Goal: Navigation & Orientation: Find specific page/section

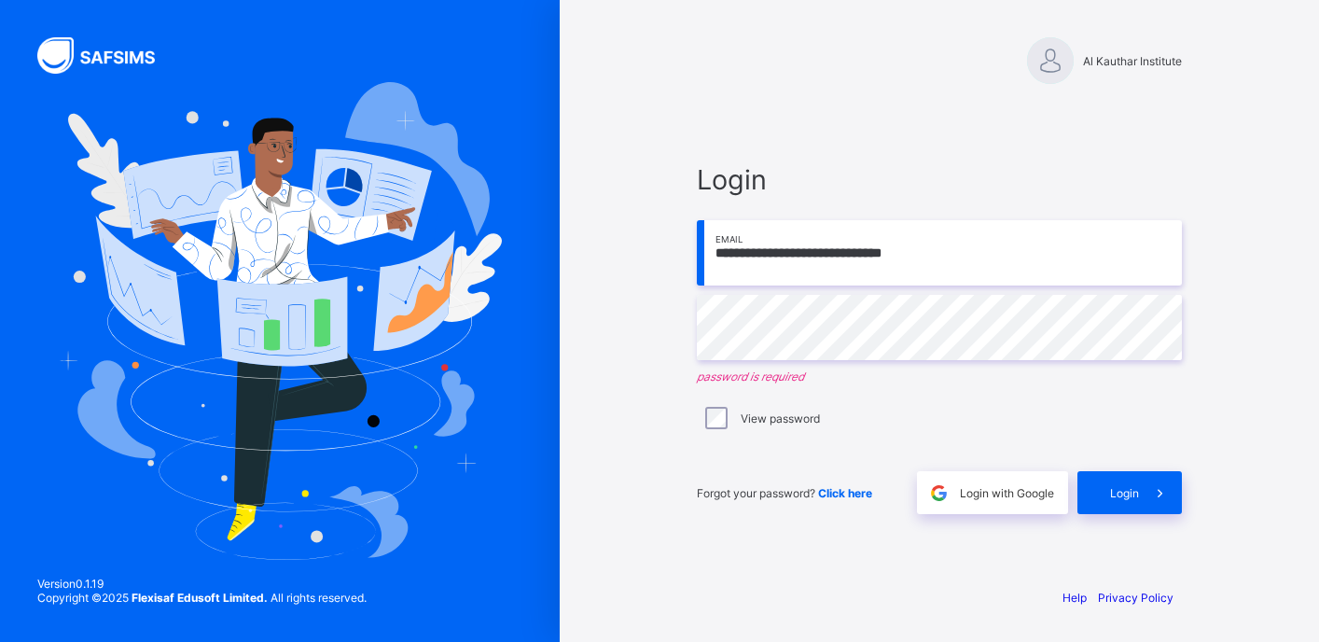
type input "**********"
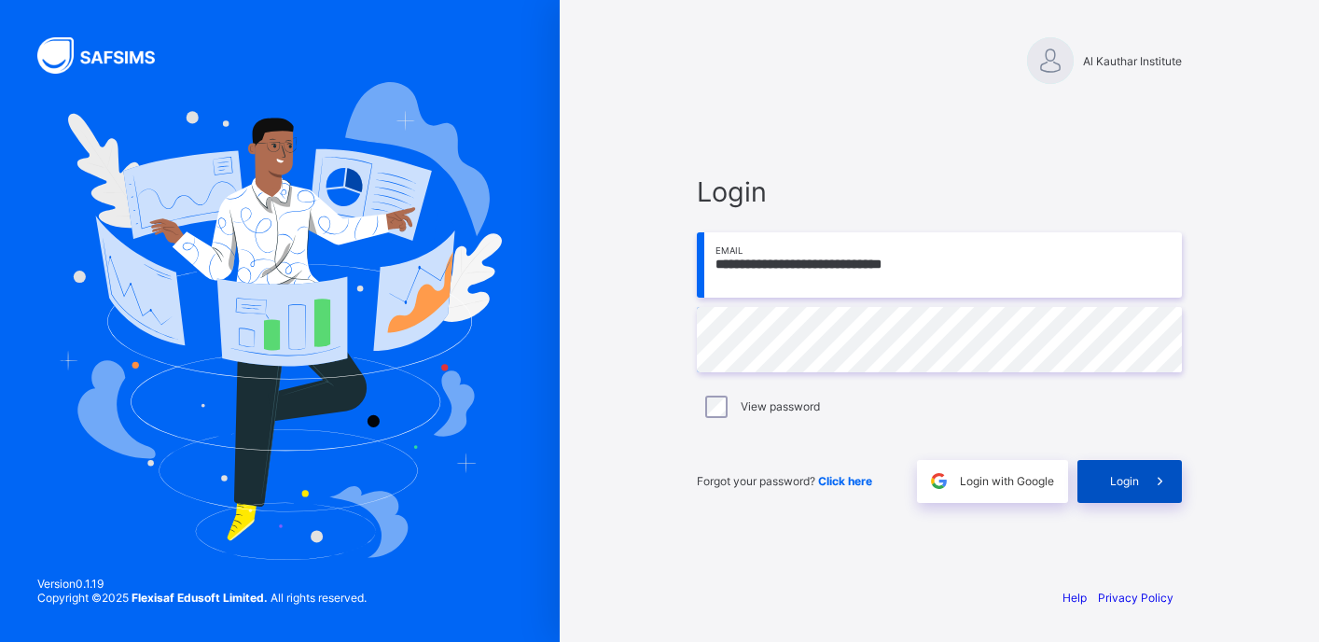
click at [1166, 476] on icon at bounding box center [1160, 481] width 20 height 18
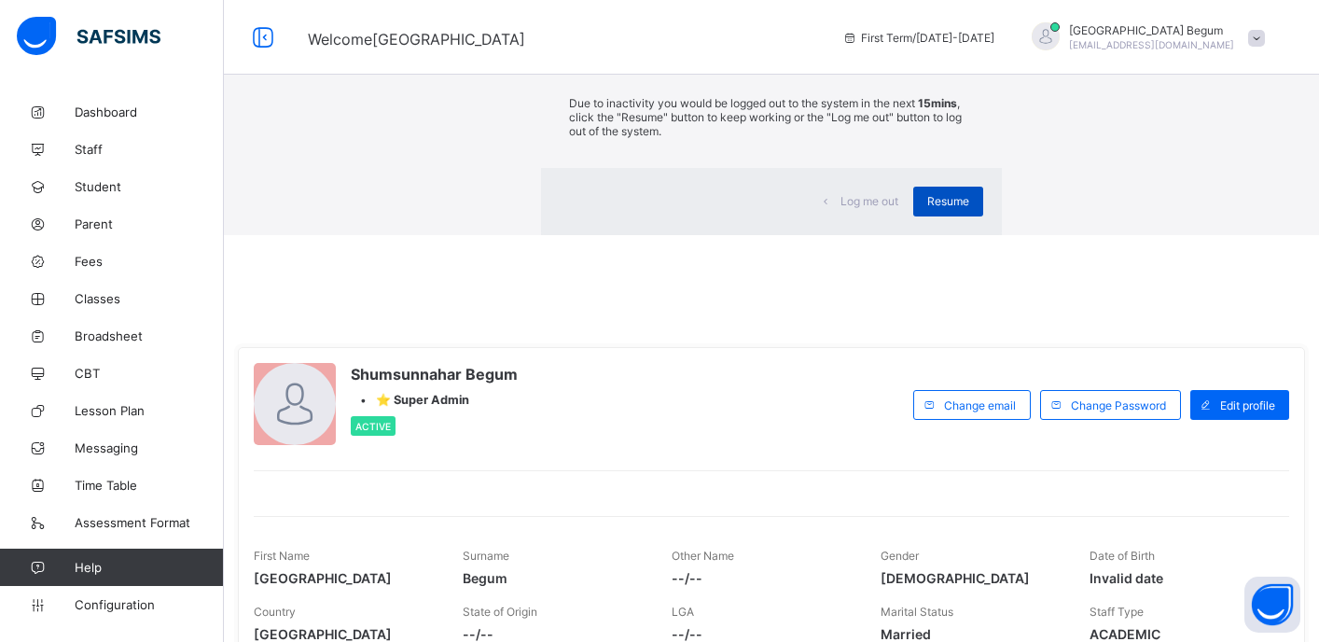
click at [927, 208] on span "Resume" at bounding box center [948, 201] width 42 height 14
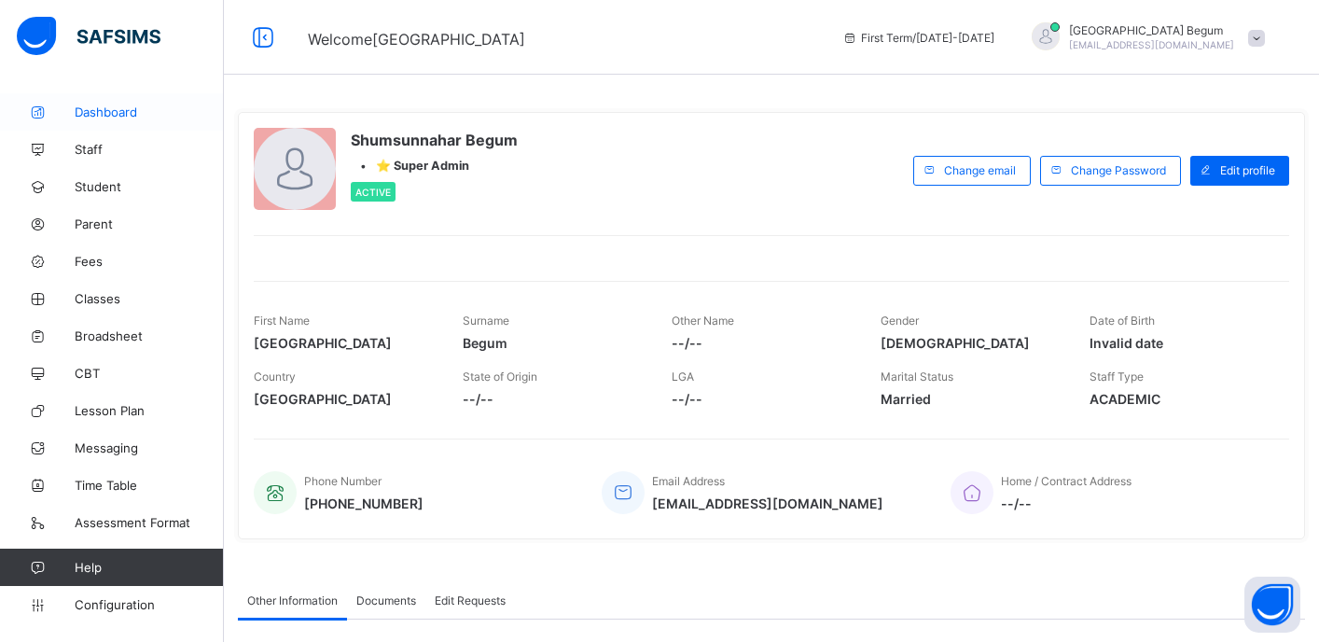
click at [170, 104] on span "Dashboard" at bounding box center [149, 111] width 149 height 15
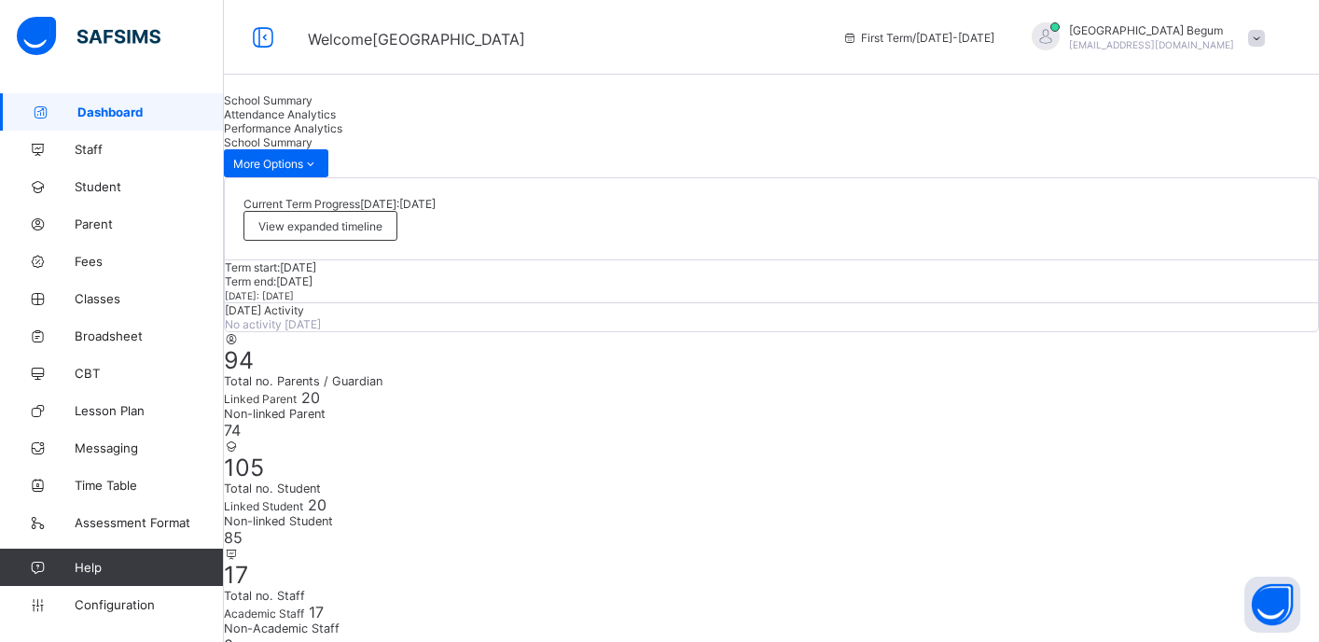
click at [117, 161] on link "Staff" at bounding box center [112, 149] width 224 height 37
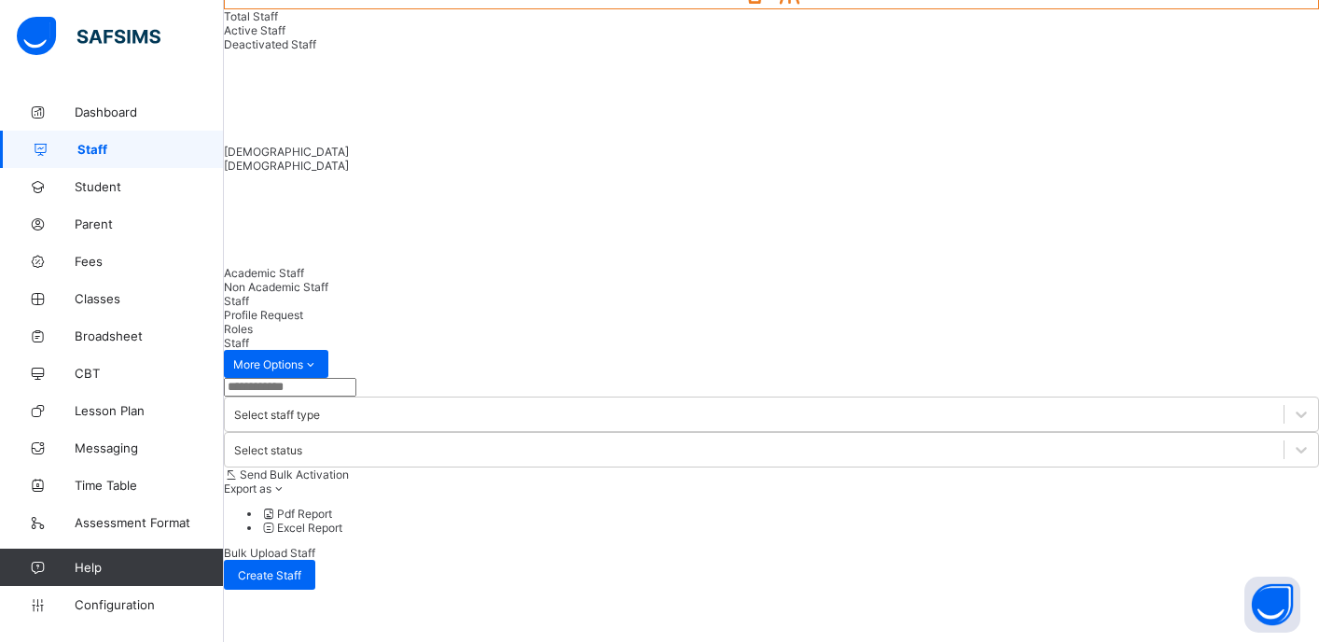
scroll to position [200, 0]
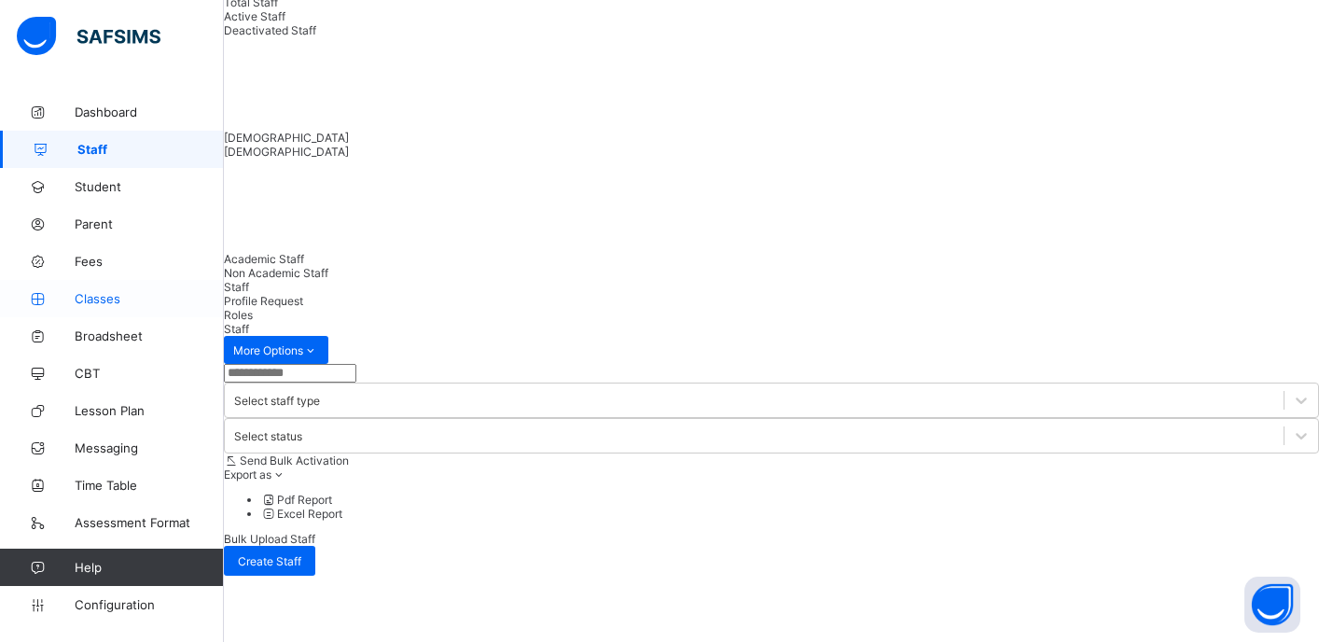
click at [88, 291] on span "Classes" at bounding box center [149, 298] width 149 height 15
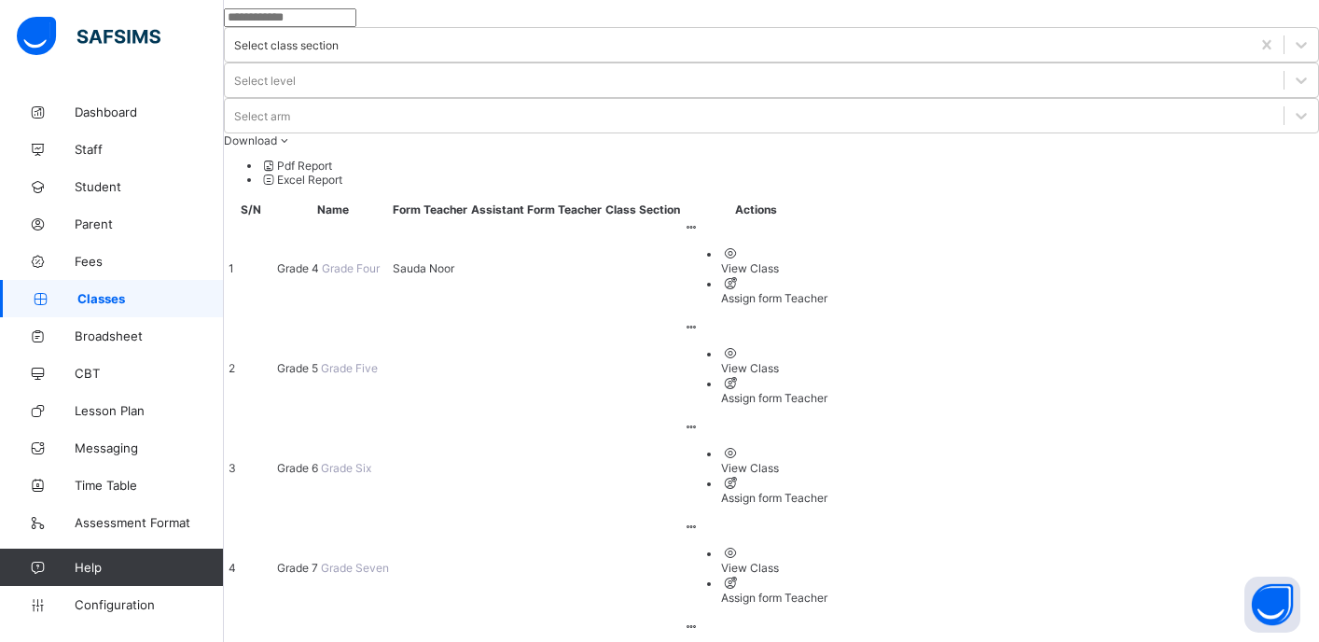
scroll to position [86, 0]
click at [322, 260] on span "Grade 4" at bounding box center [299, 267] width 45 height 14
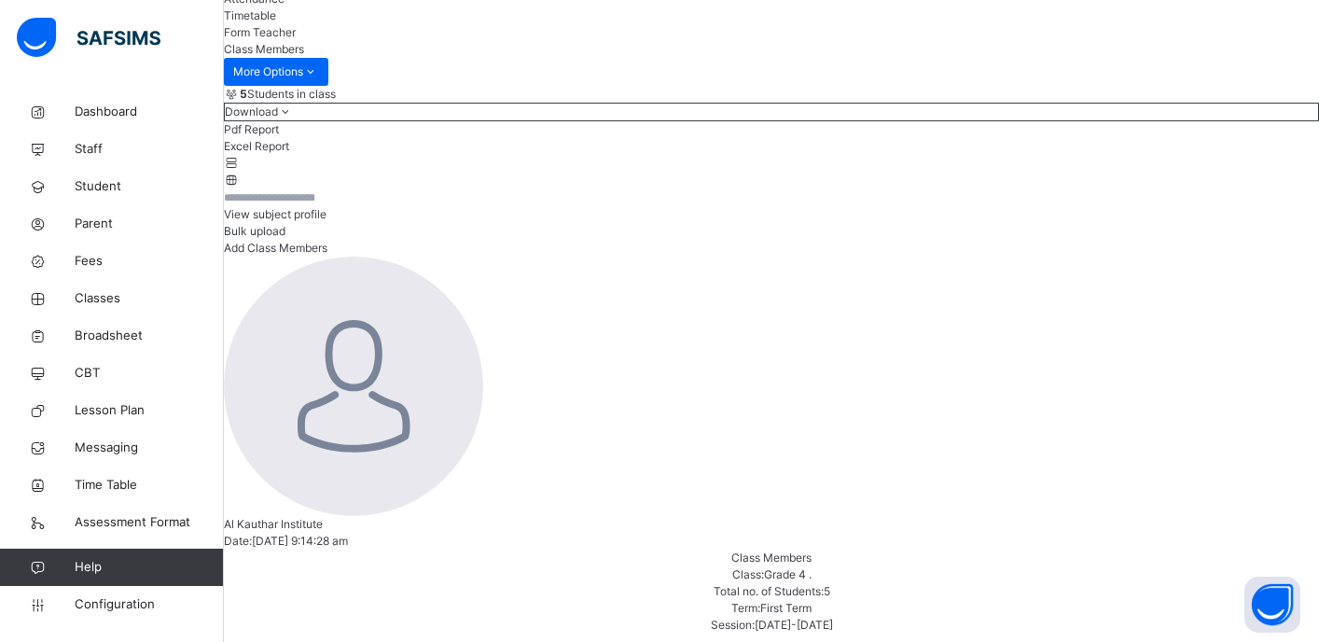
scroll to position [224, 0]
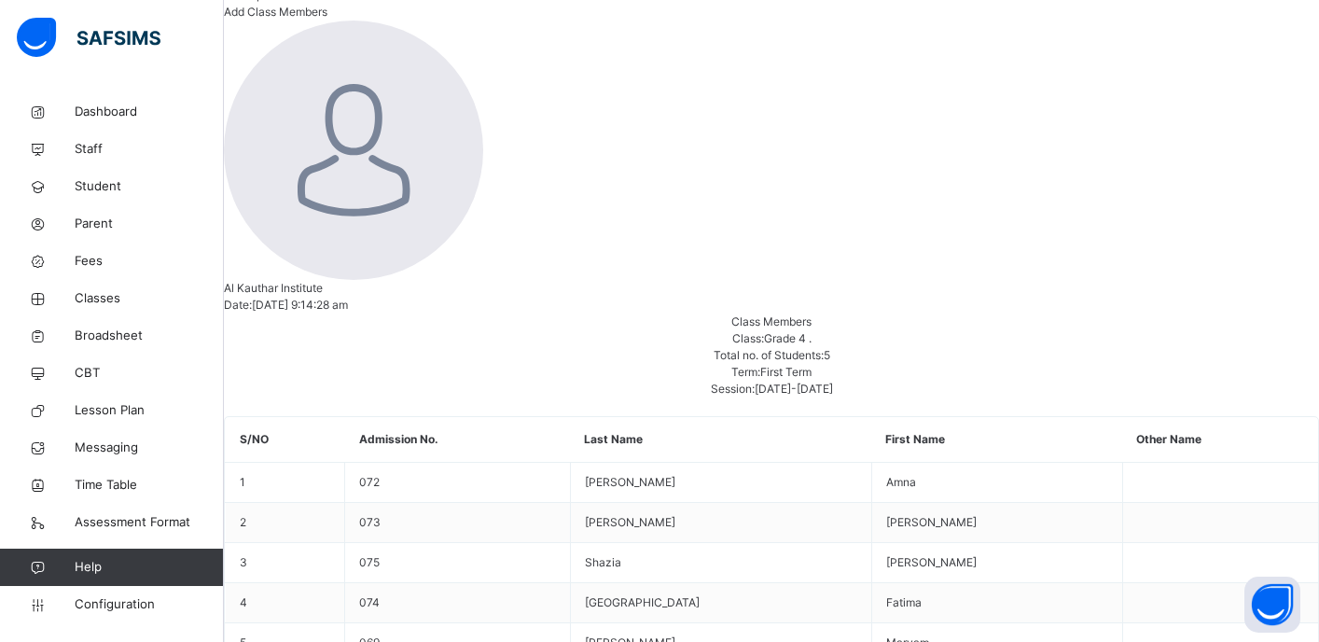
scroll to position [502, 0]
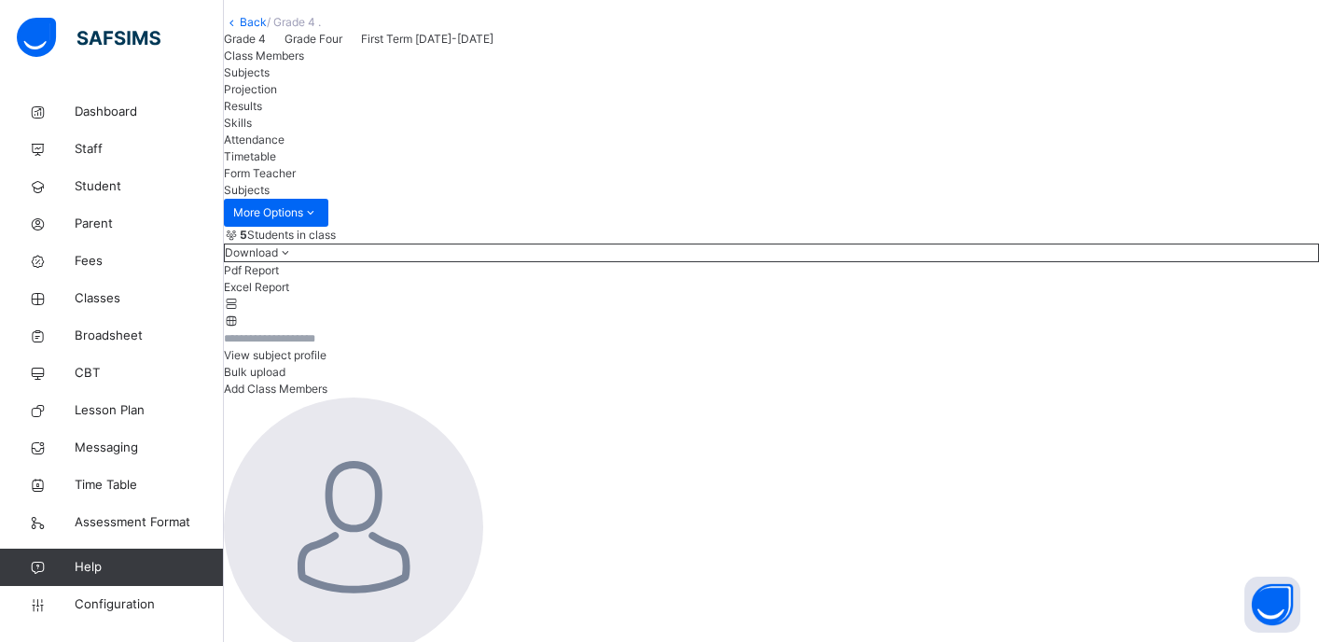
scroll to position [81, 0]
click at [277, 94] on span "Projection" at bounding box center [250, 87] width 53 height 14
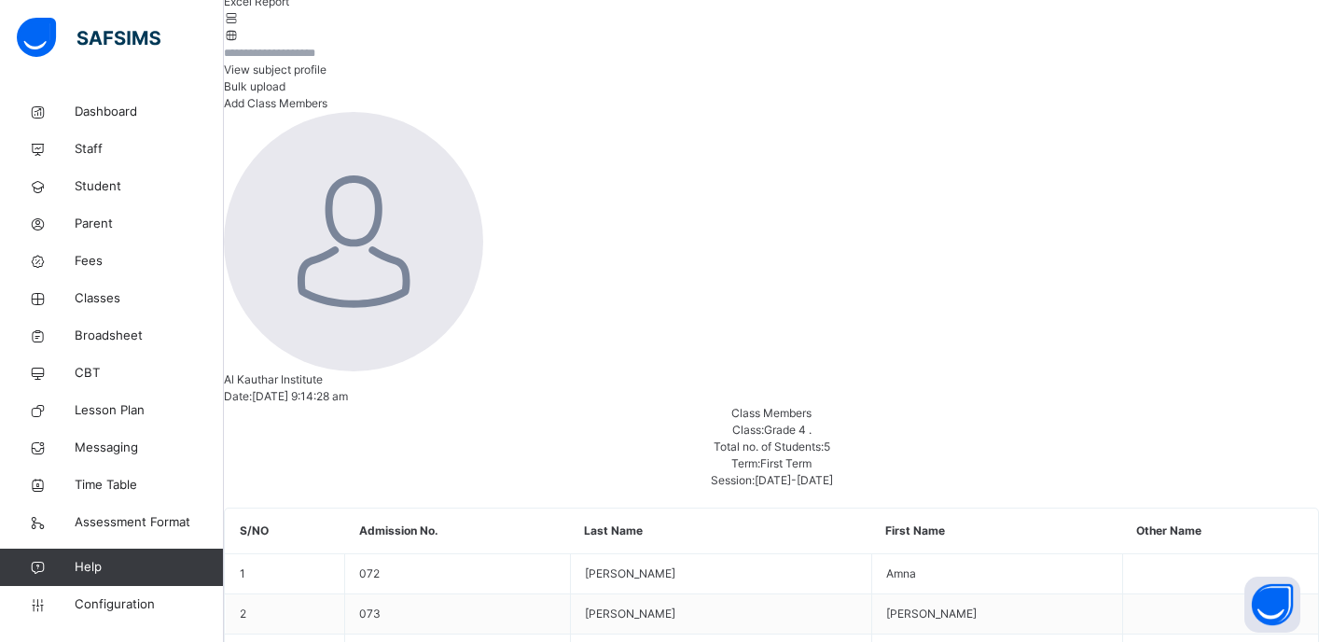
scroll to position [291, 0]
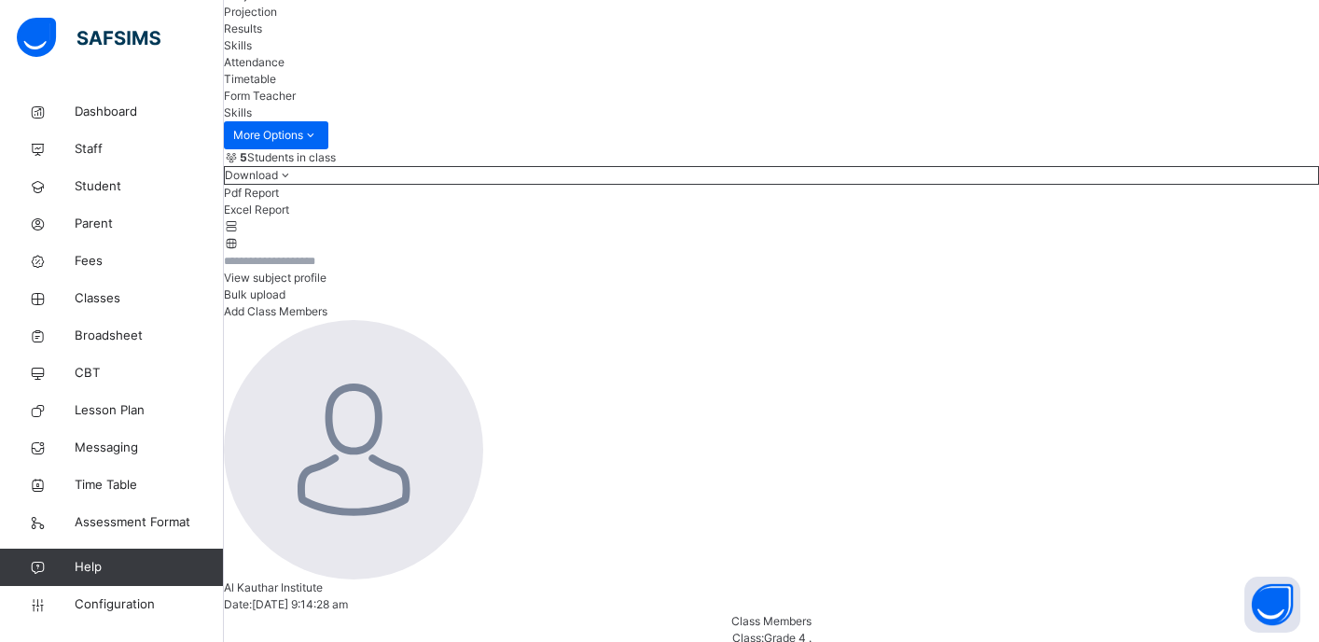
click at [284, 69] on span "Attendance" at bounding box center [254, 62] width 61 height 14
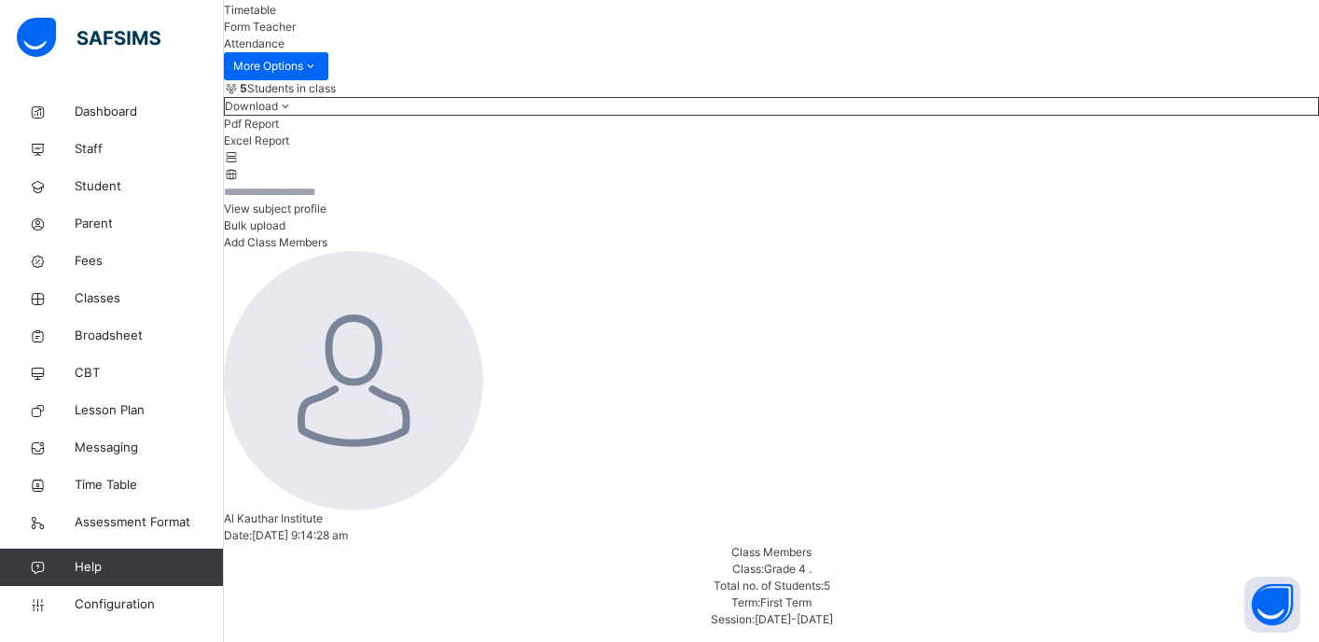
scroll to position [194, 0]
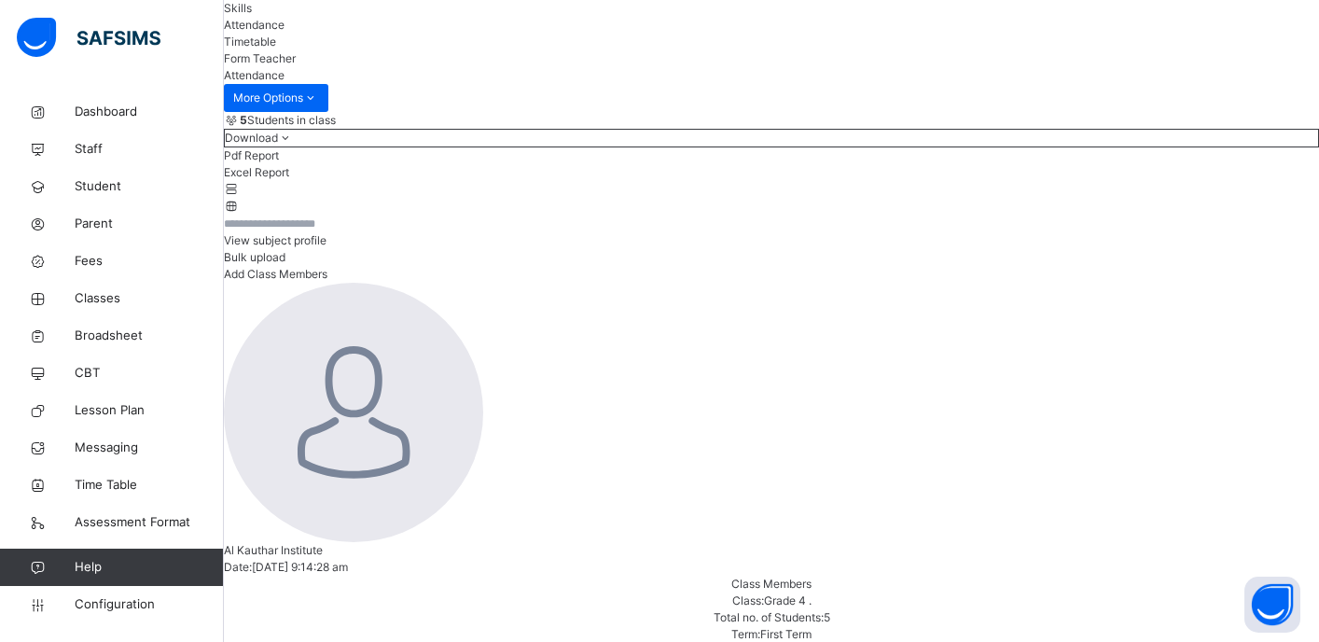
click at [276, 49] on span "Timetable" at bounding box center [250, 42] width 52 height 14
click at [296, 65] on span "Form Teacher" at bounding box center [260, 58] width 72 height 14
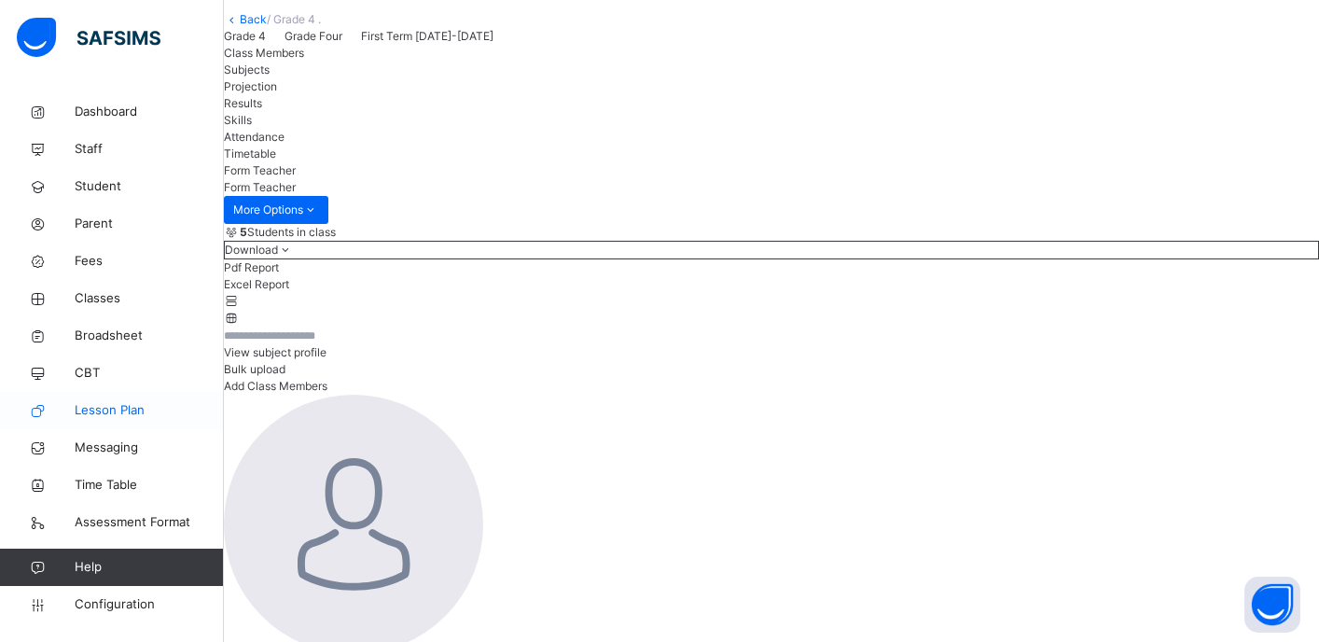
scroll to position [84, 0]
click at [113, 226] on span "Parent" at bounding box center [149, 224] width 149 height 19
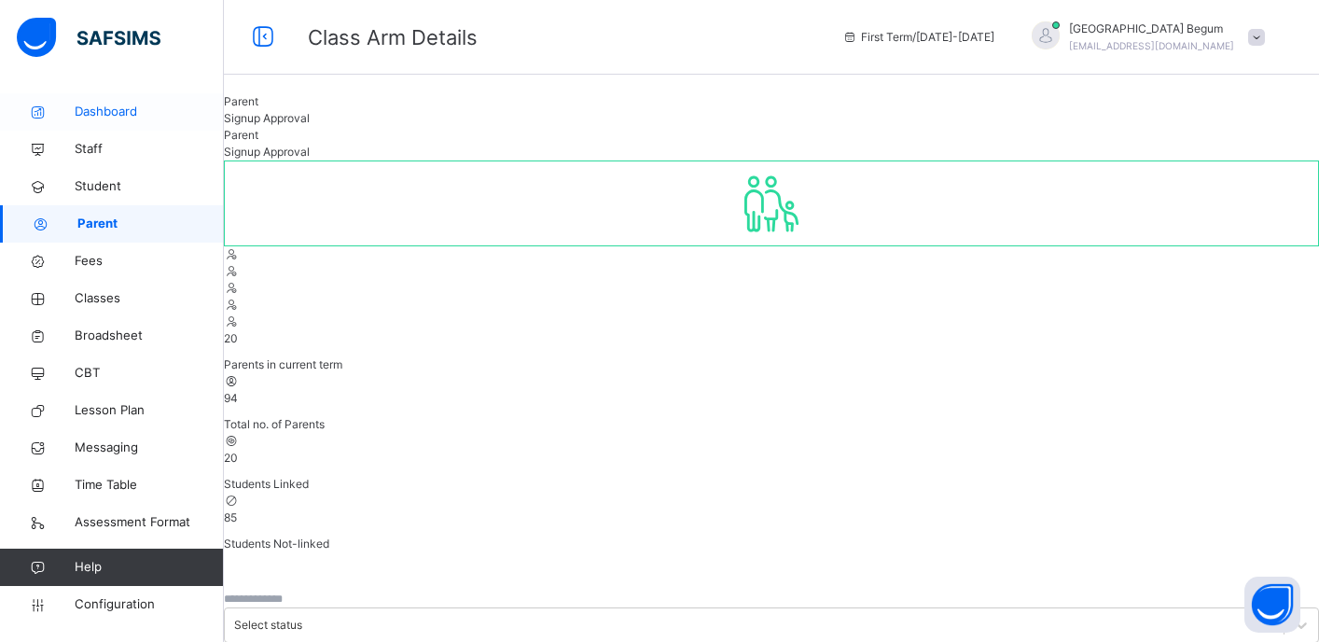
click at [106, 119] on span "Dashboard" at bounding box center [149, 112] width 149 height 19
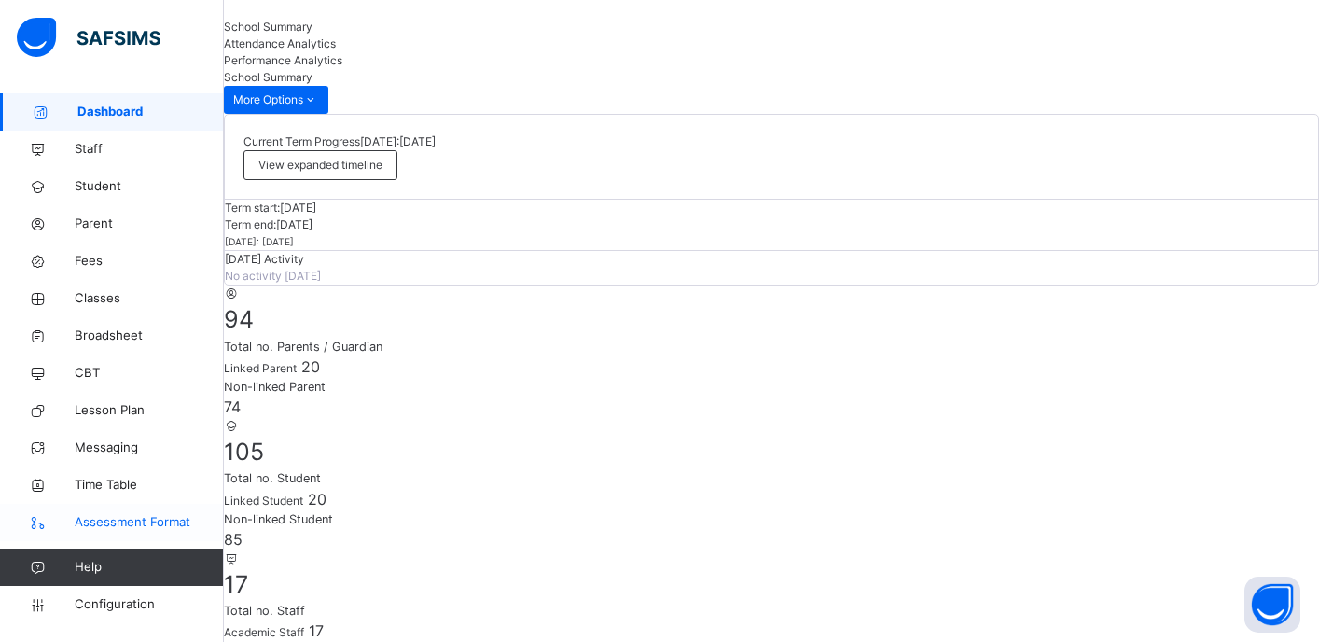
scroll to position [76, 0]
click at [89, 186] on span "Student" at bounding box center [149, 186] width 149 height 19
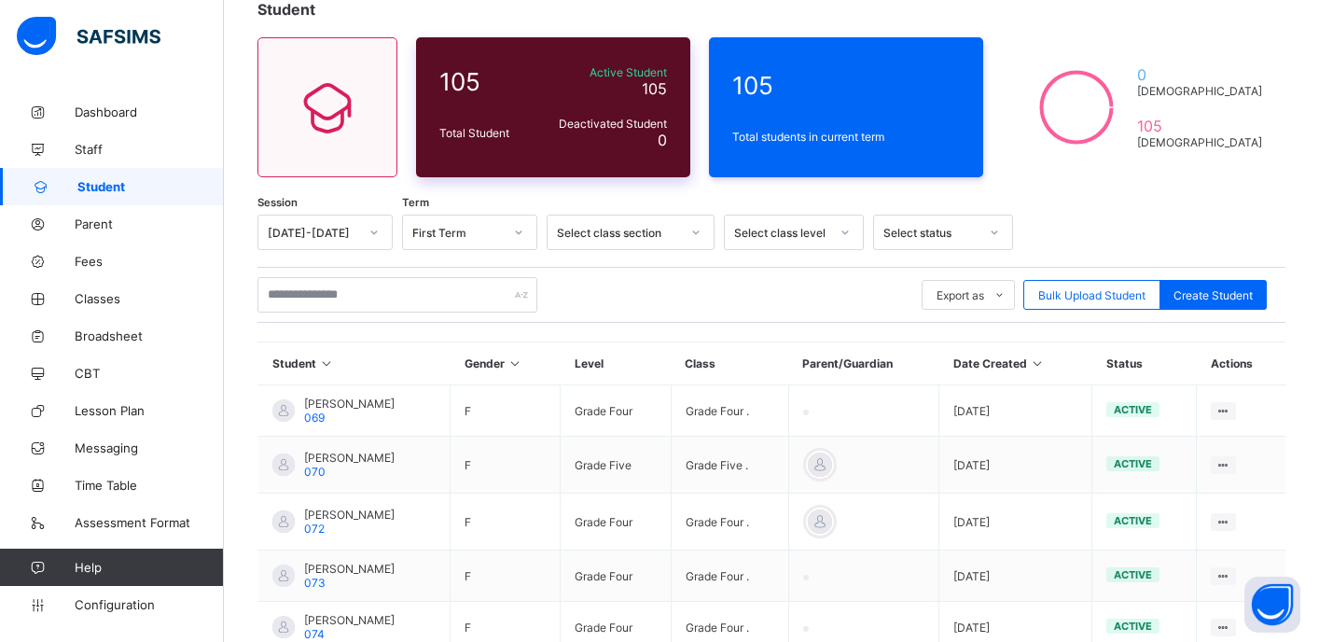
scroll to position [125, 0]
